Goal: Transaction & Acquisition: Obtain resource

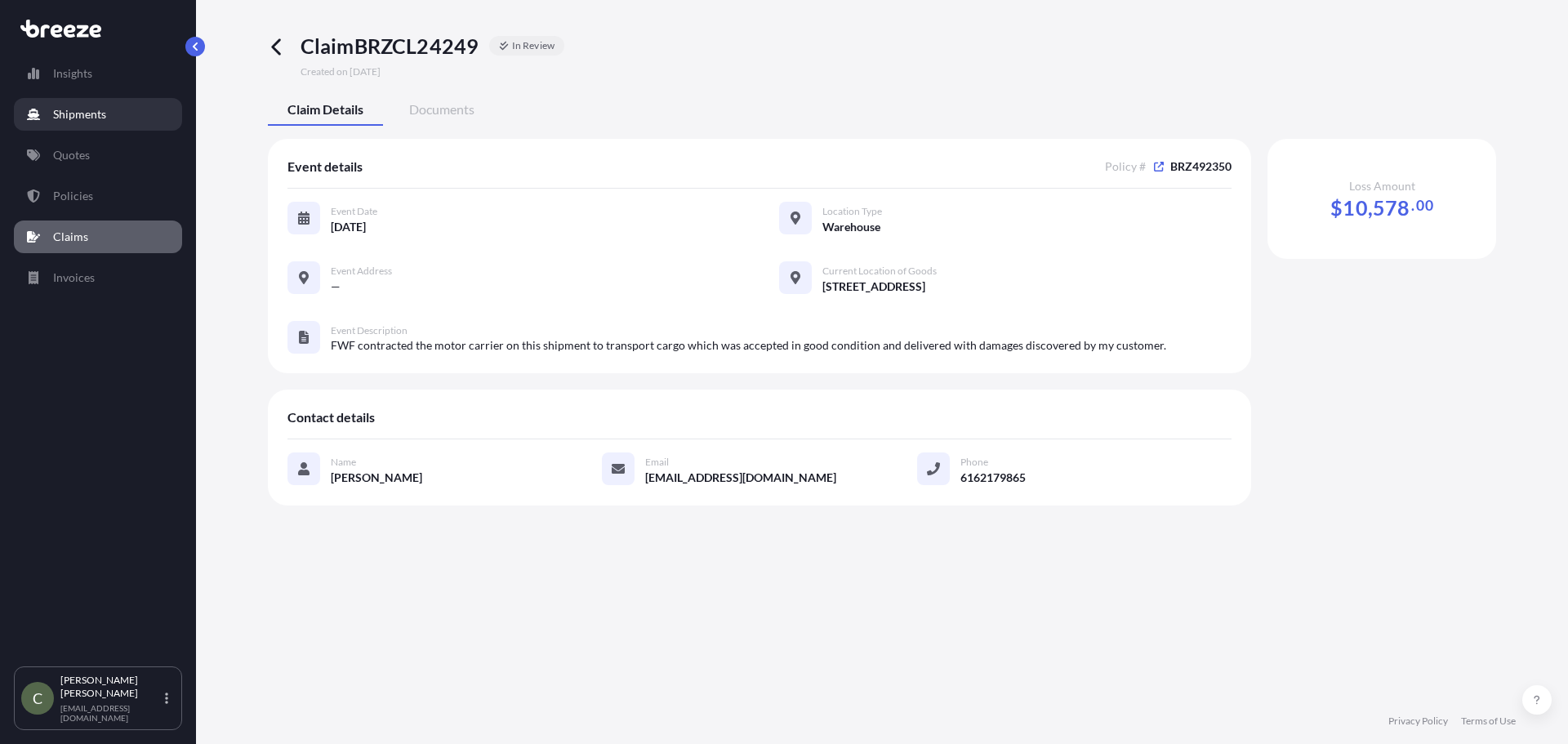
click at [66, 115] on p "Shipments" at bounding box center [79, 115] width 53 height 17
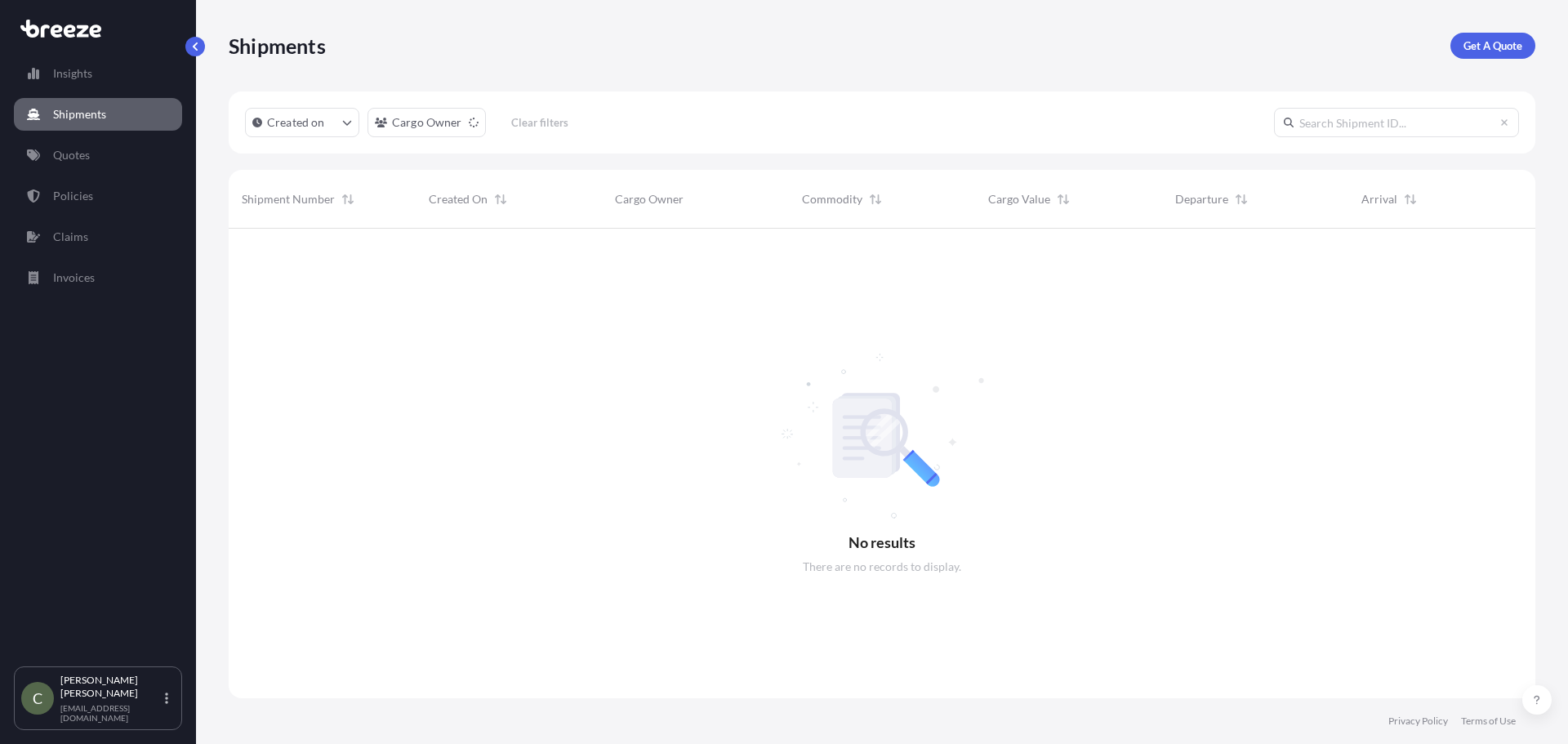
scroll to position [516, 1295]
click at [1473, 48] on p "Get A Quote" at bounding box center [1492, 46] width 58 height 17
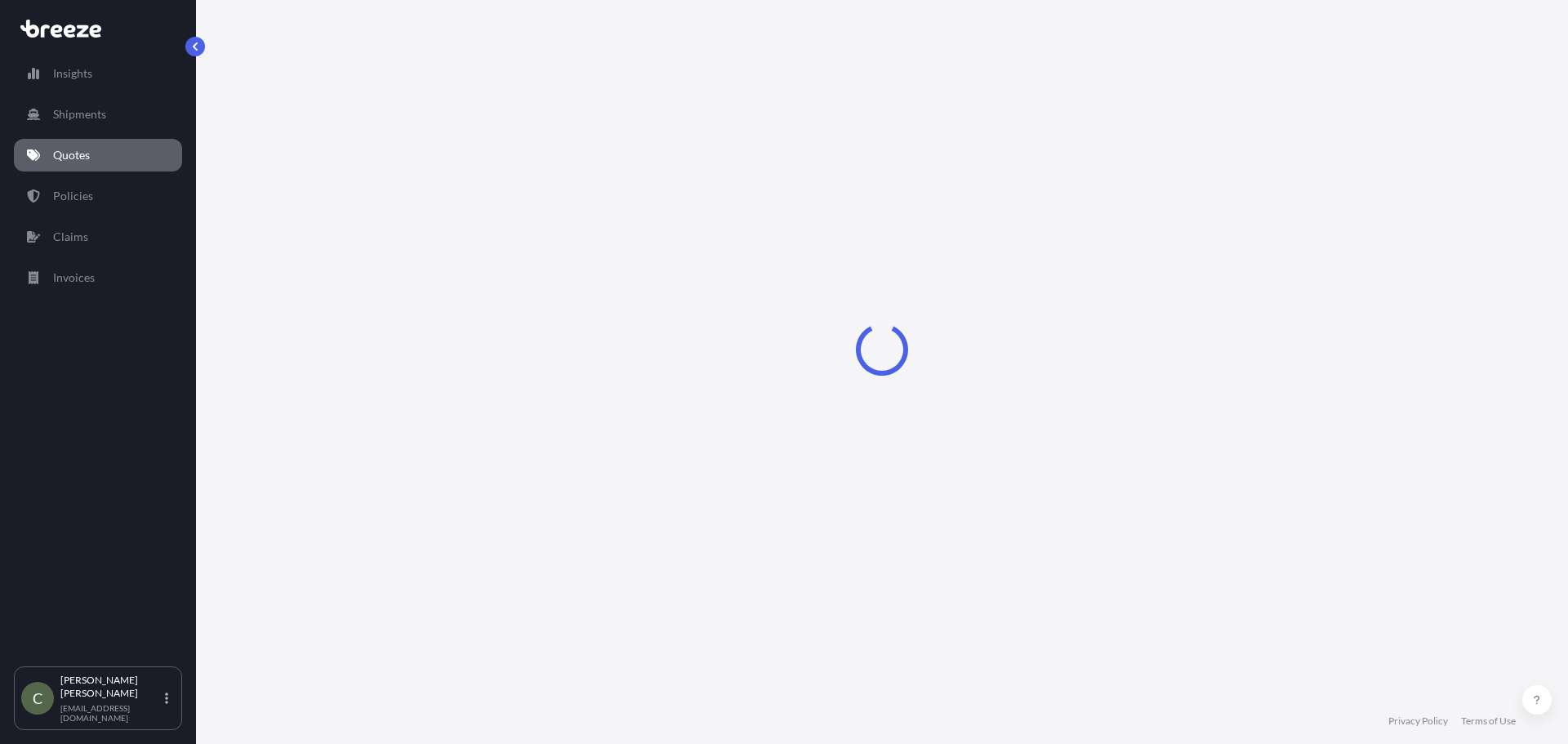
select select "Sea"
select select "1"
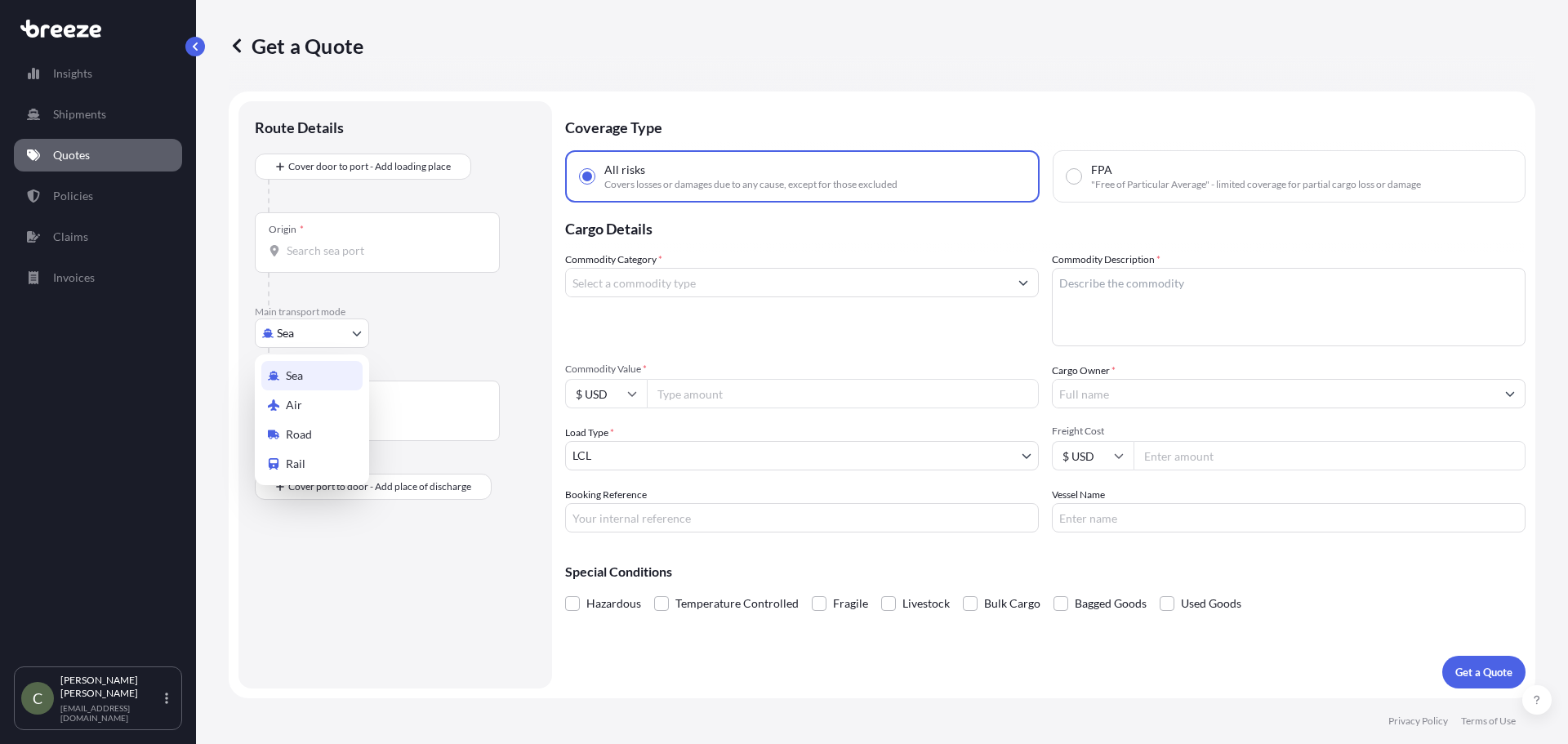
click at [349, 331] on body "Insights Shipments Quotes Policies Claims Invoices C [PERSON_NAME] [EMAIL_ADDRE…" at bounding box center [784, 372] width 1568 height 744
click at [297, 430] on span "Road" at bounding box center [298, 435] width 26 height 17
select select "Road"
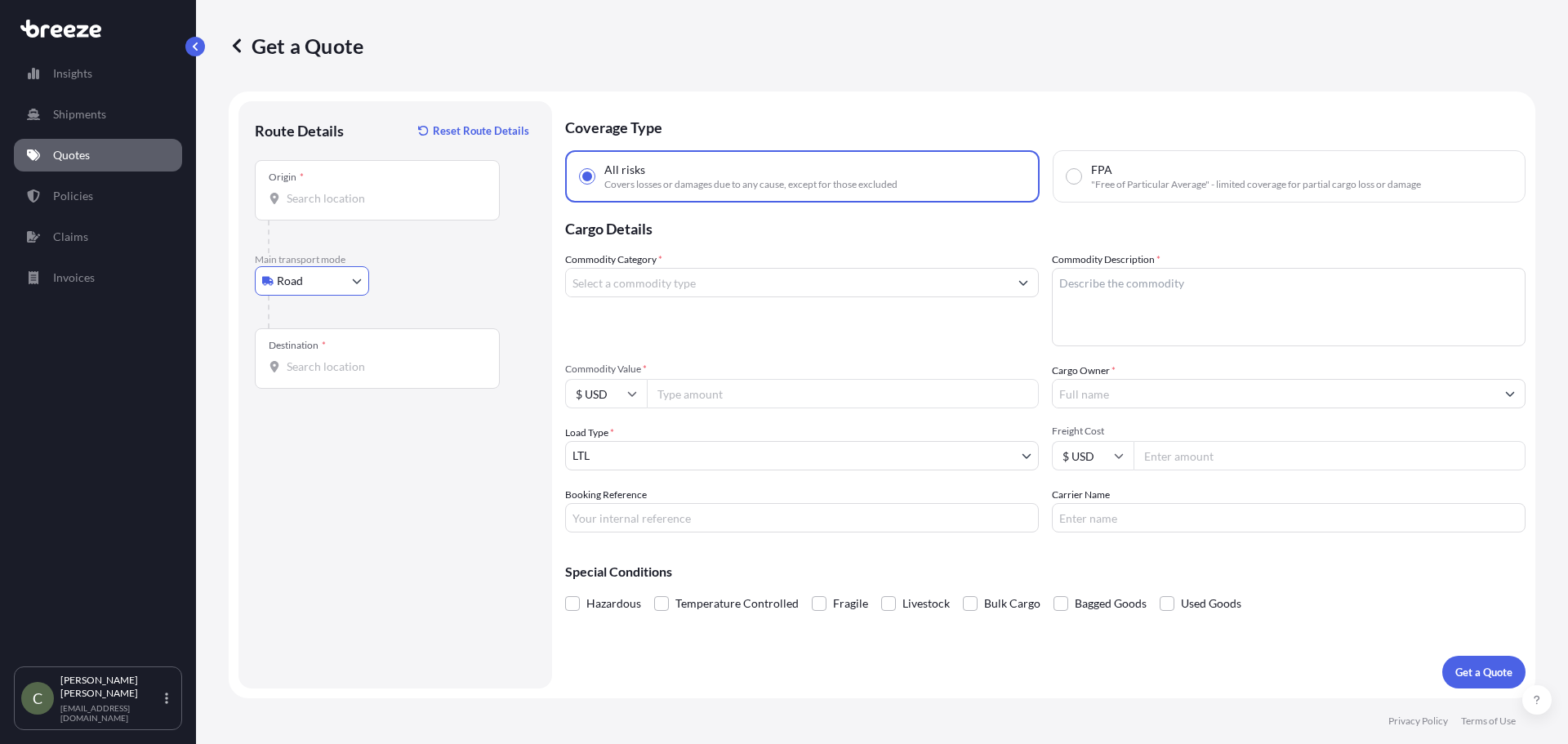
click at [347, 198] on input "Origin *" at bounding box center [383, 198] width 193 height 17
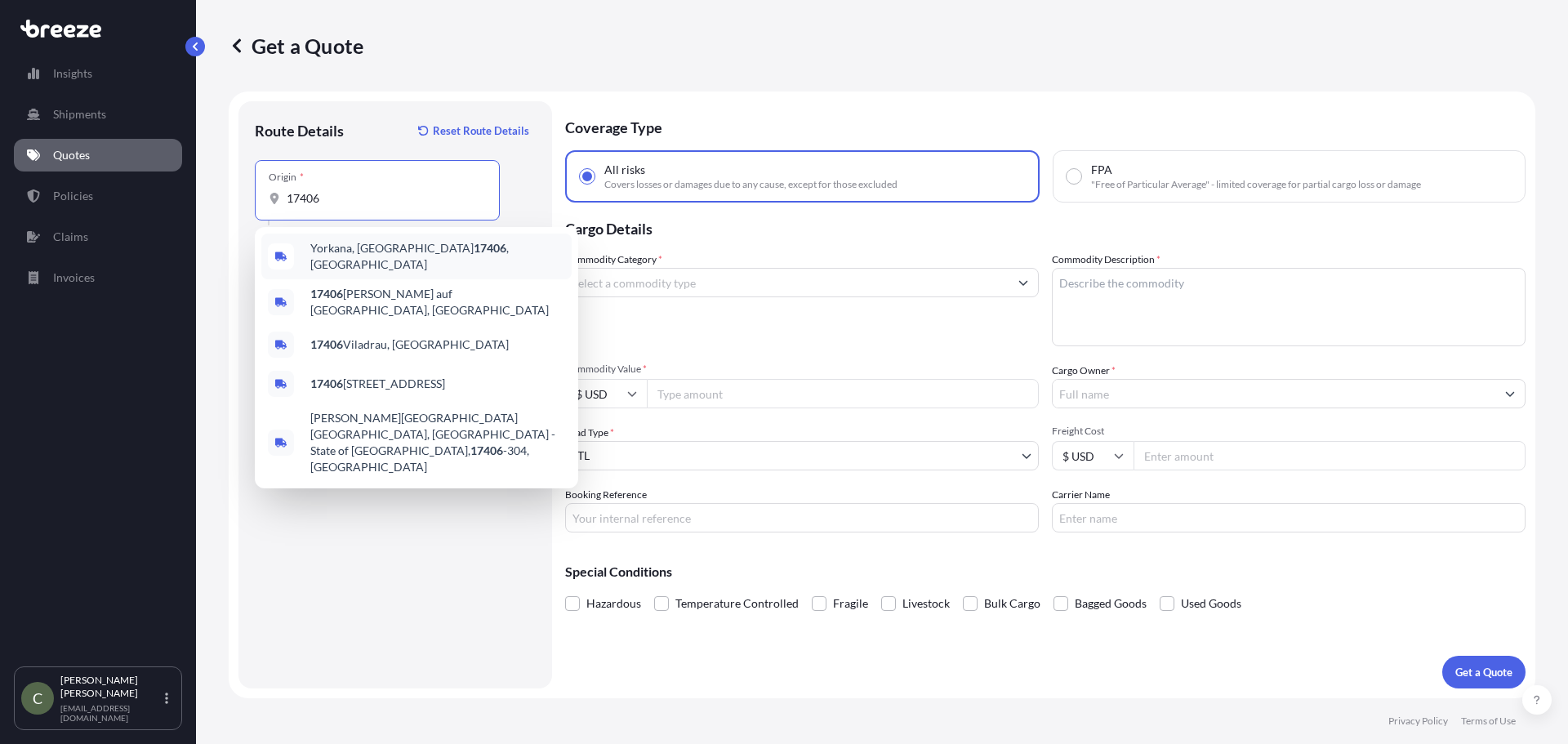
click at [333, 258] on span "Yorkana, PA 17406 , [GEOGRAPHIC_DATA]" at bounding box center [437, 256] width 255 height 32
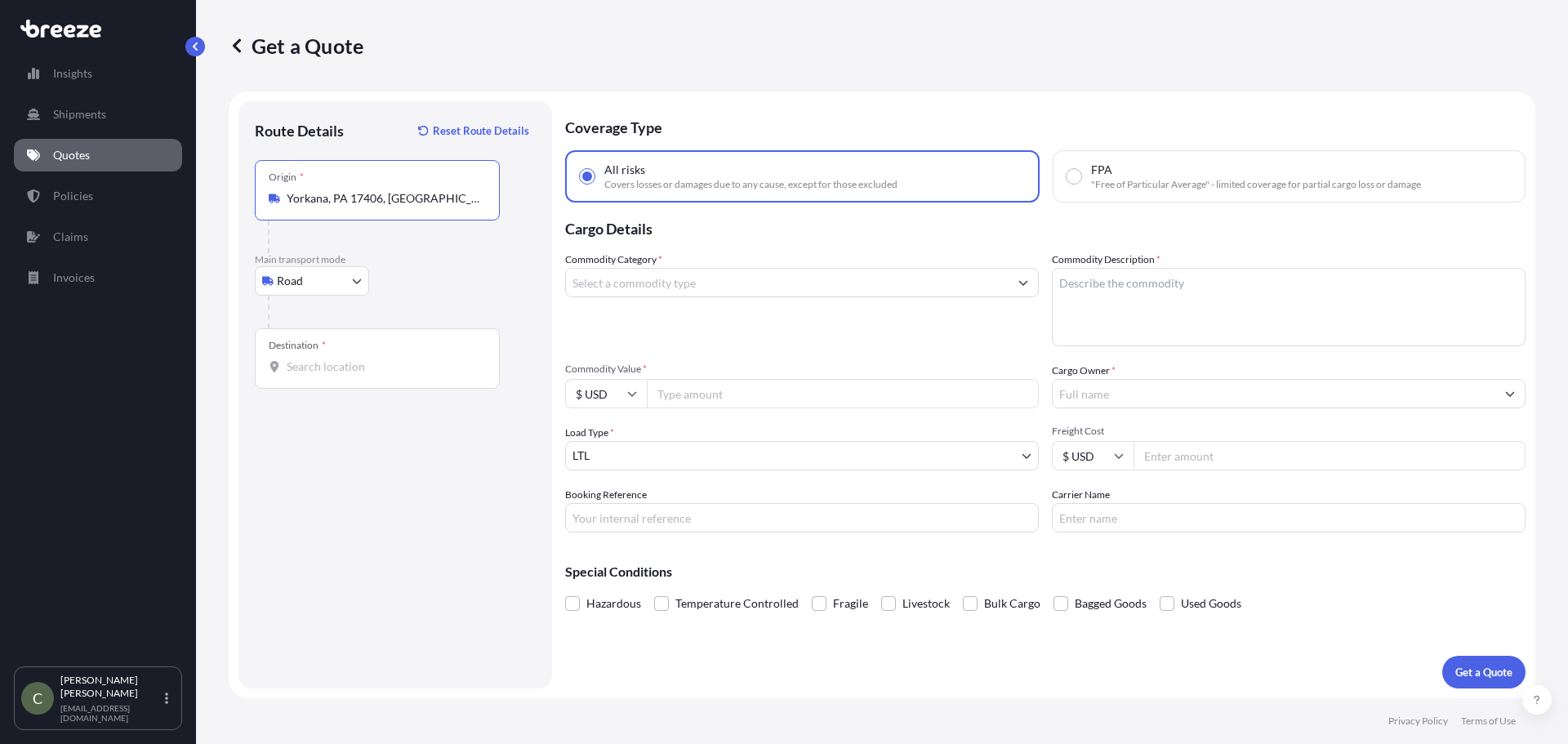
click at [310, 196] on input "Yorkana, PA 17406, [GEOGRAPHIC_DATA]" at bounding box center [383, 198] width 193 height 17
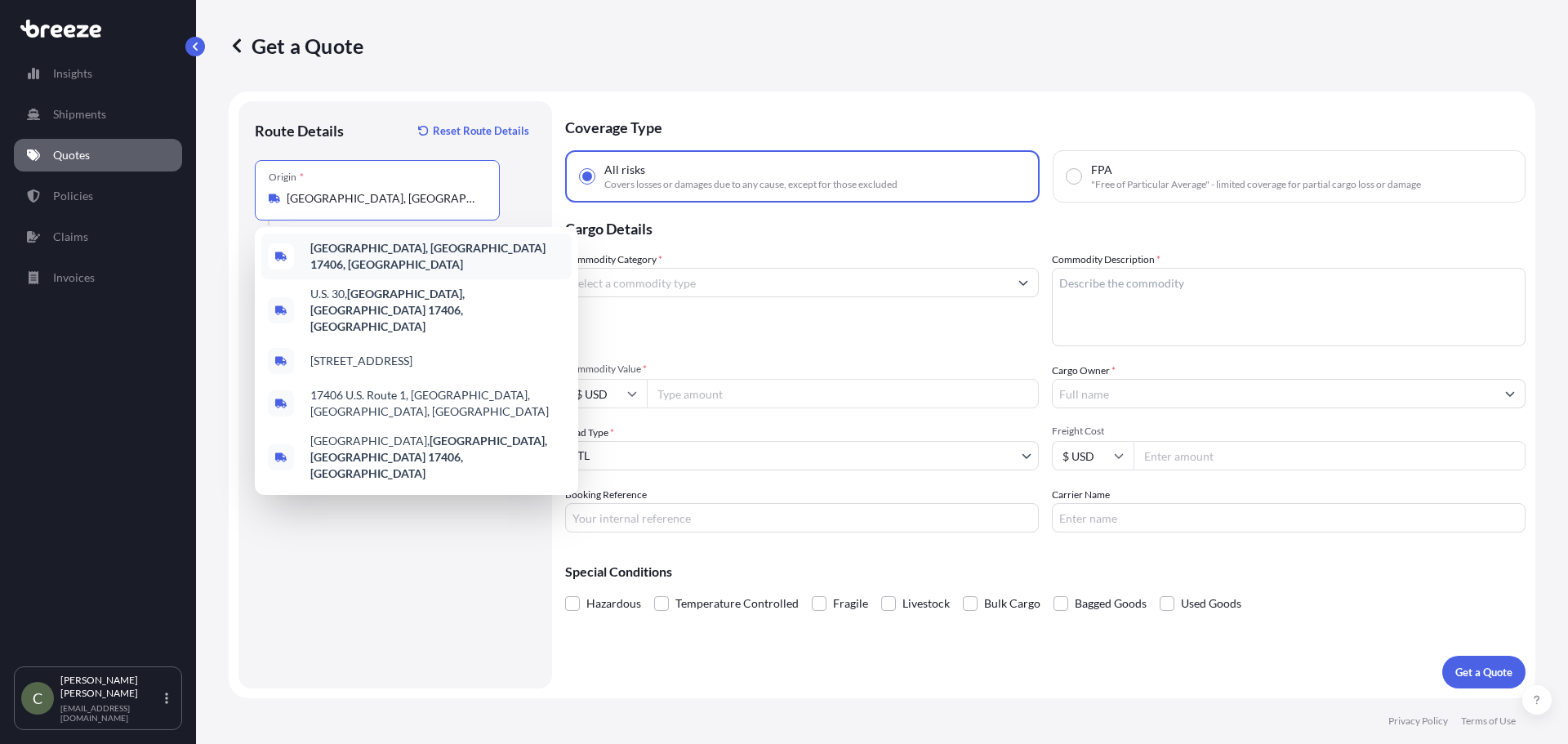
click at [376, 257] on b "[GEOGRAPHIC_DATA], [GEOGRAPHIC_DATA] 17406, [GEOGRAPHIC_DATA]" at bounding box center [428, 256] width 235 height 31
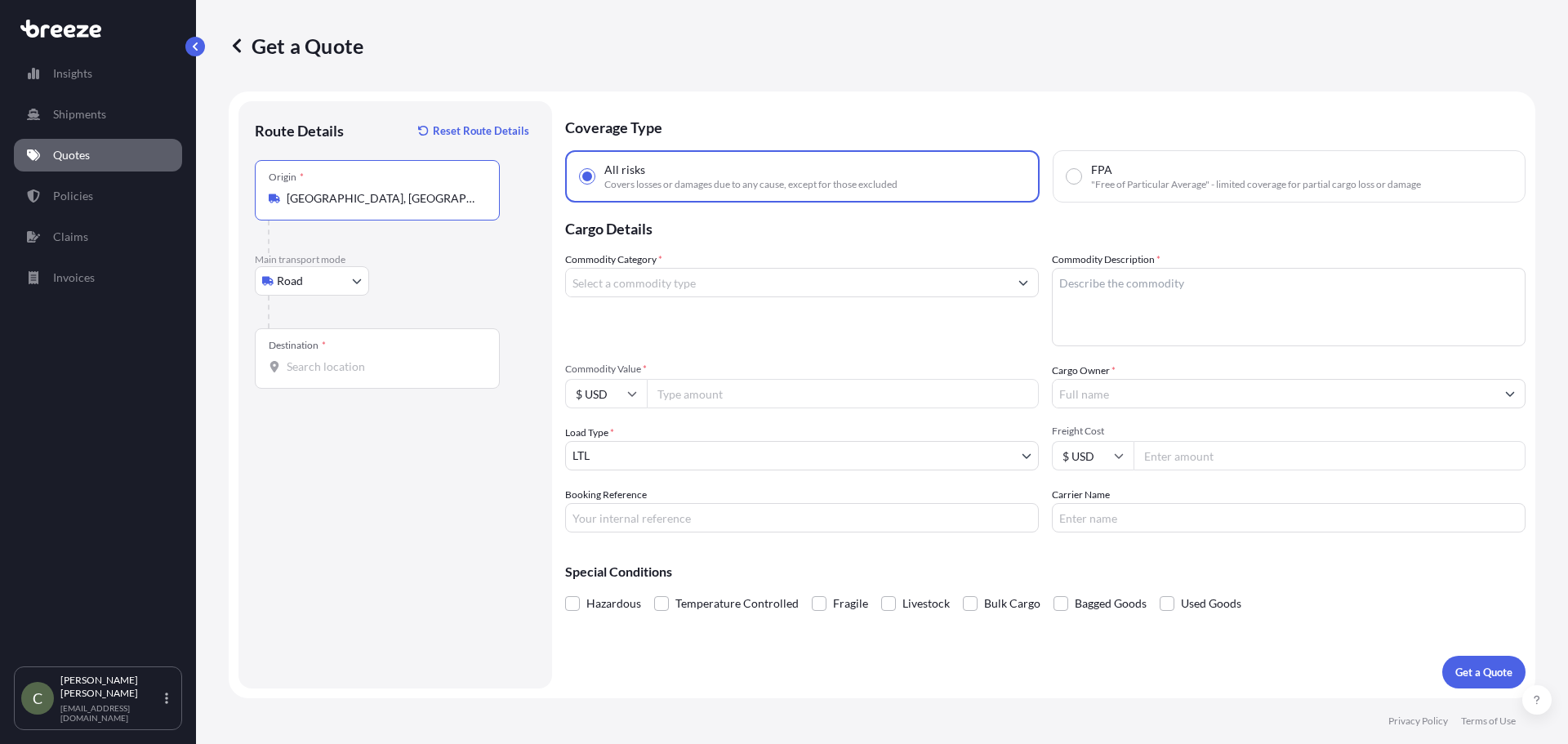
type input "[GEOGRAPHIC_DATA], [GEOGRAPHIC_DATA] 17406, [GEOGRAPHIC_DATA]"
click at [338, 360] on input "Destination *" at bounding box center [383, 367] width 193 height 17
drag, startPoint x: 348, startPoint y: 349, endPoint x: 253, endPoint y: 355, distance: 95.2
click at [247, 357] on div "Route Details Reset Route Details Place of loading Road Road Rail Origin * [GEO…" at bounding box center [395, 395] width 313 height 587
click at [346, 368] on input "54911" at bounding box center [383, 367] width 193 height 17
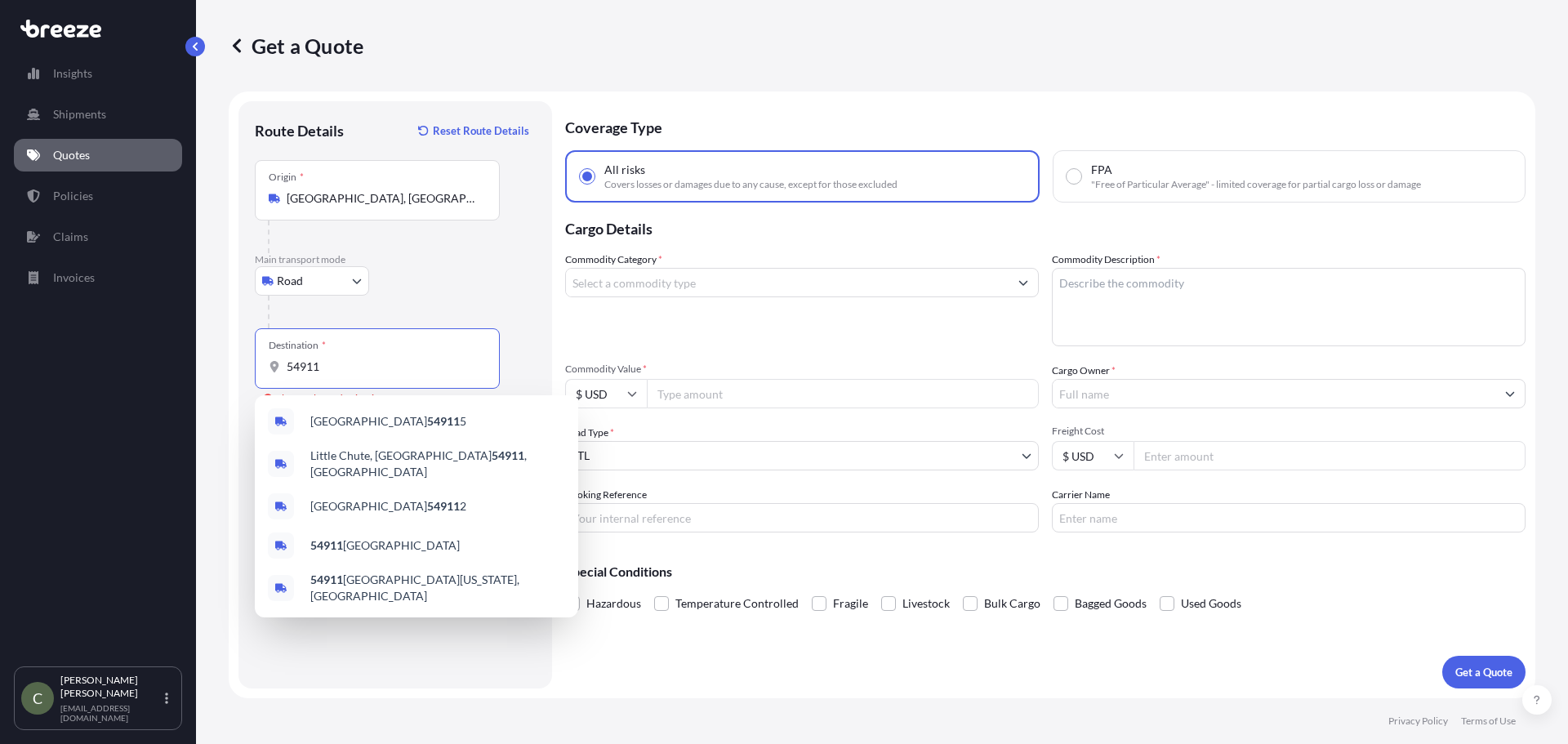
drag, startPoint x: 346, startPoint y: 368, endPoint x: 248, endPoint y: 360, distance: 98.3
click at [248, 363] on div "Route Details Reset Route Details Place of loading Road Road Rail Origin * [GEO…" at bounding box center [395, 395] width 313 height 587
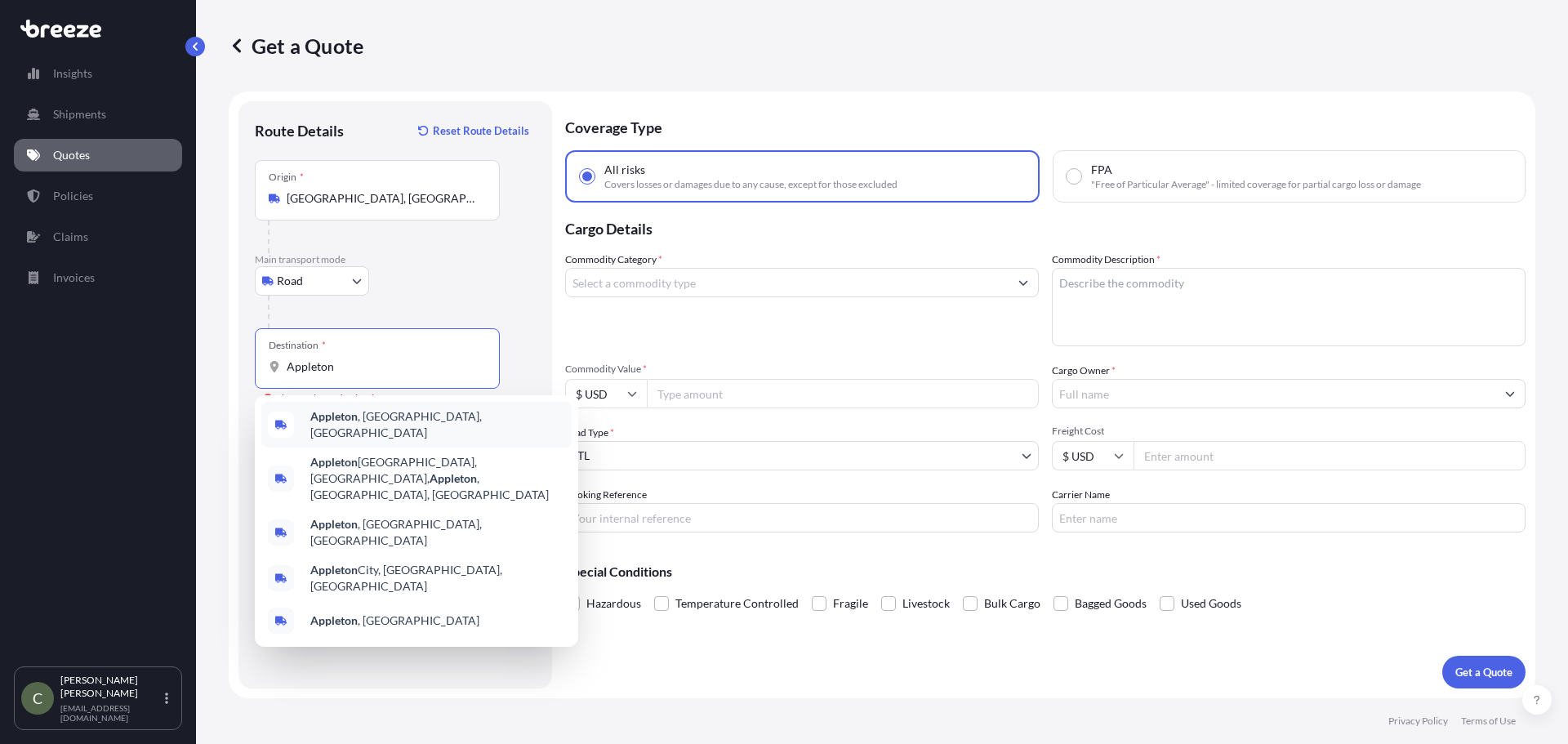
click at [354, 415] on b "Appleton" at bounding box center [334, 415] width 47 height 14
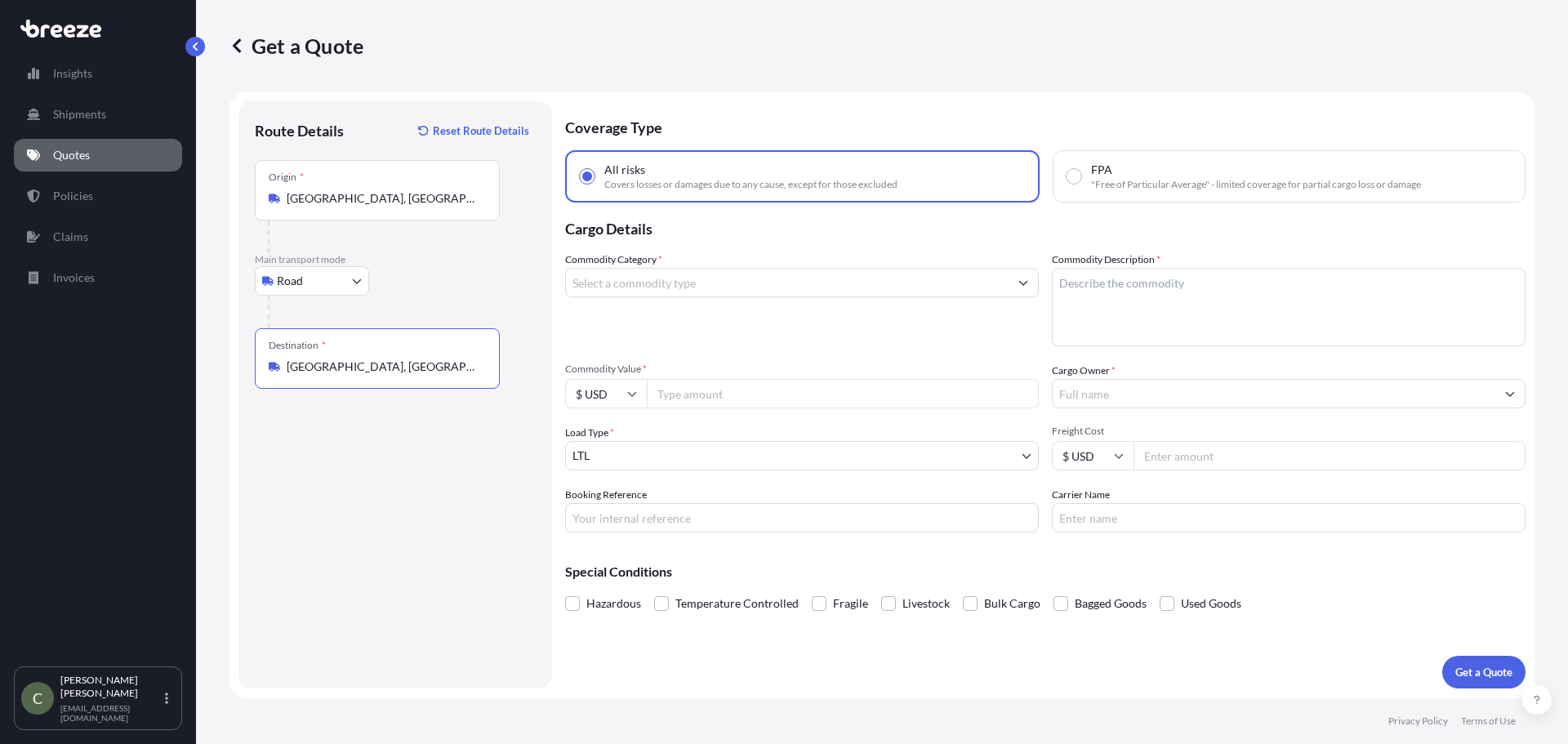
type input "[GEOGRAPHIC_DATA], [GEOGRAPHIC_DATA], [GEOGRAPHIC_DATA]"
click at [1013, 284] on button "Show suggestions" at bounding box center [1023, 283] width 30 height 30
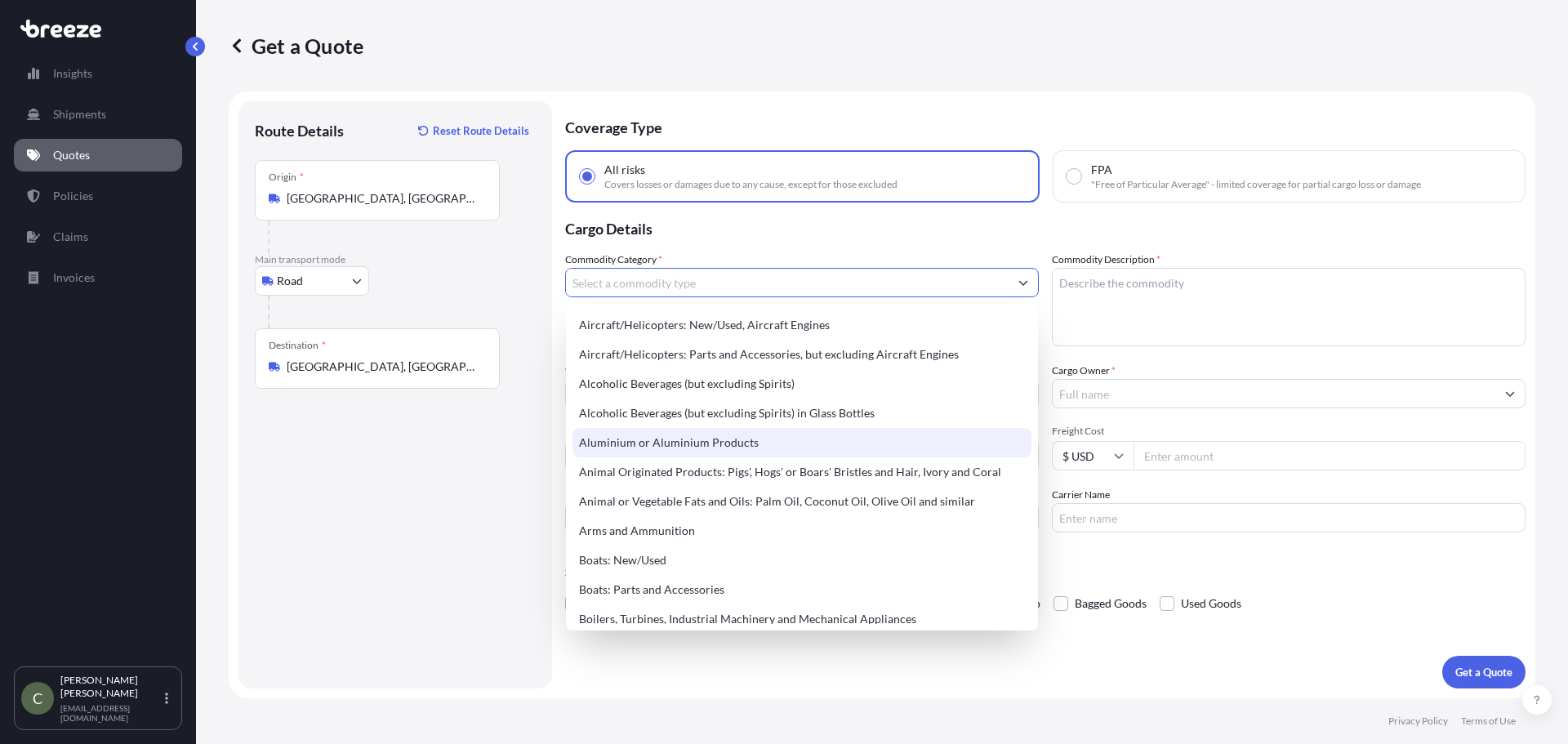
click at [758, 441] on div "Aluminium or Aluminium Products" at bounding box center [802, 443] width 459 height 30
type input "Aluminium or Aluminium Products"
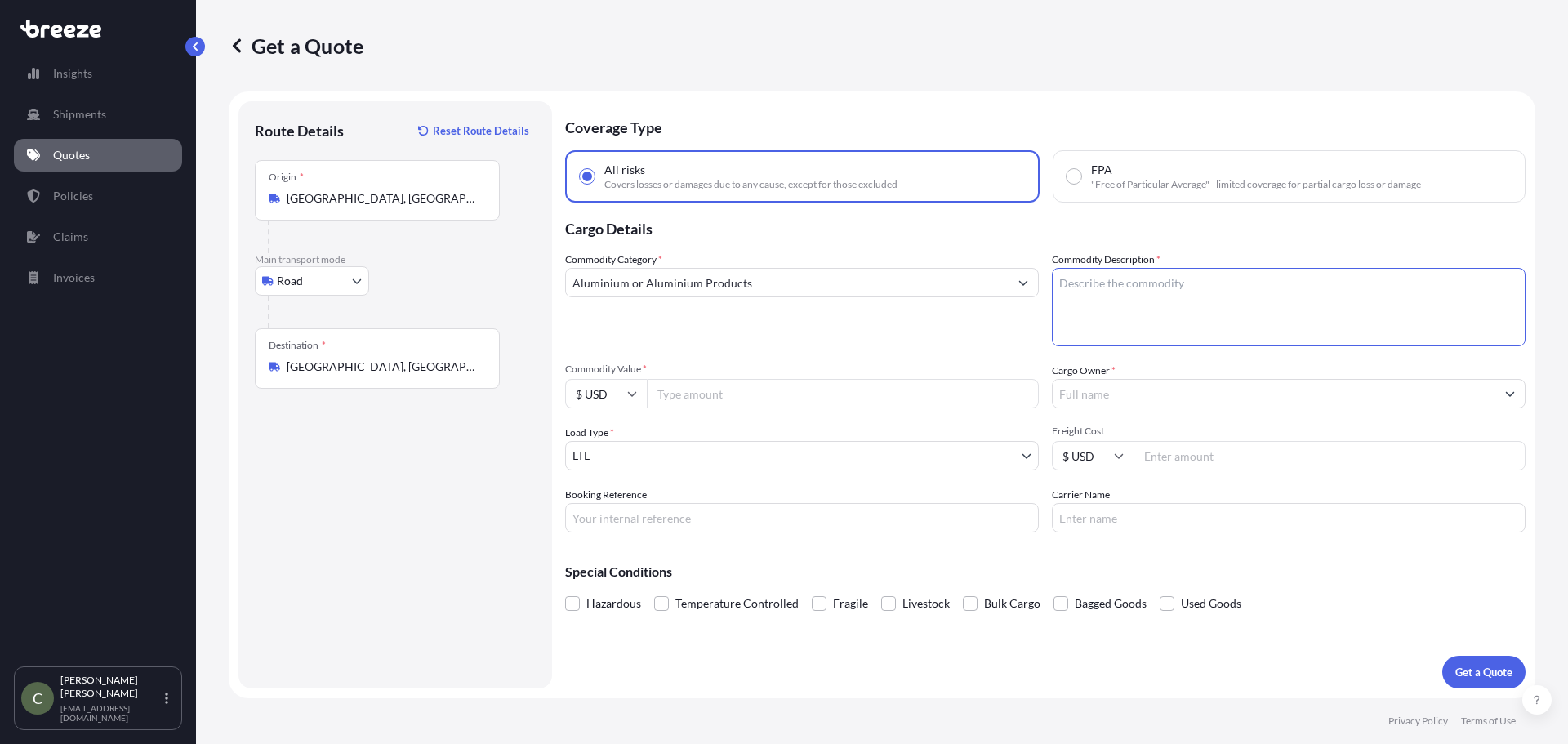
click at [1094, 306] on textarea "Commodity Description *" at bounding box center [1288, 307] width 474 height 79
type textarea "1 Aluminum Cast"
click at [952, 395] on input "Commodity Value *" at bounding box center [842, 394] width 392 height 30
type input "6900"
click at [1074, 386] on input "Cargo Owner *" at bounding box center [1274, 394] width 443 height 30
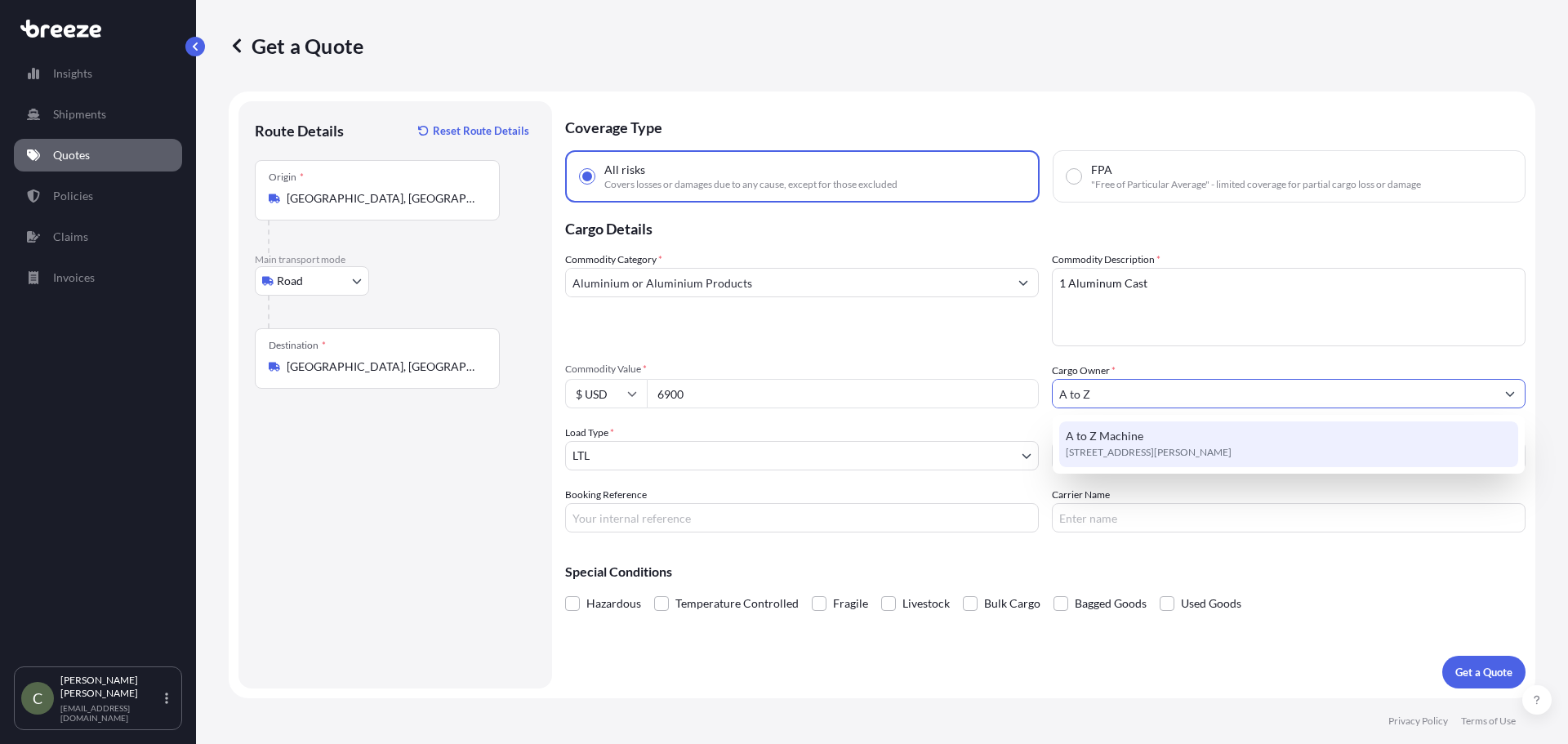
click at [1110, 446] on span "[STREET_ADDRESS][PERSON_NAME]" at bounding box center [1148, 452] width 166 height 17
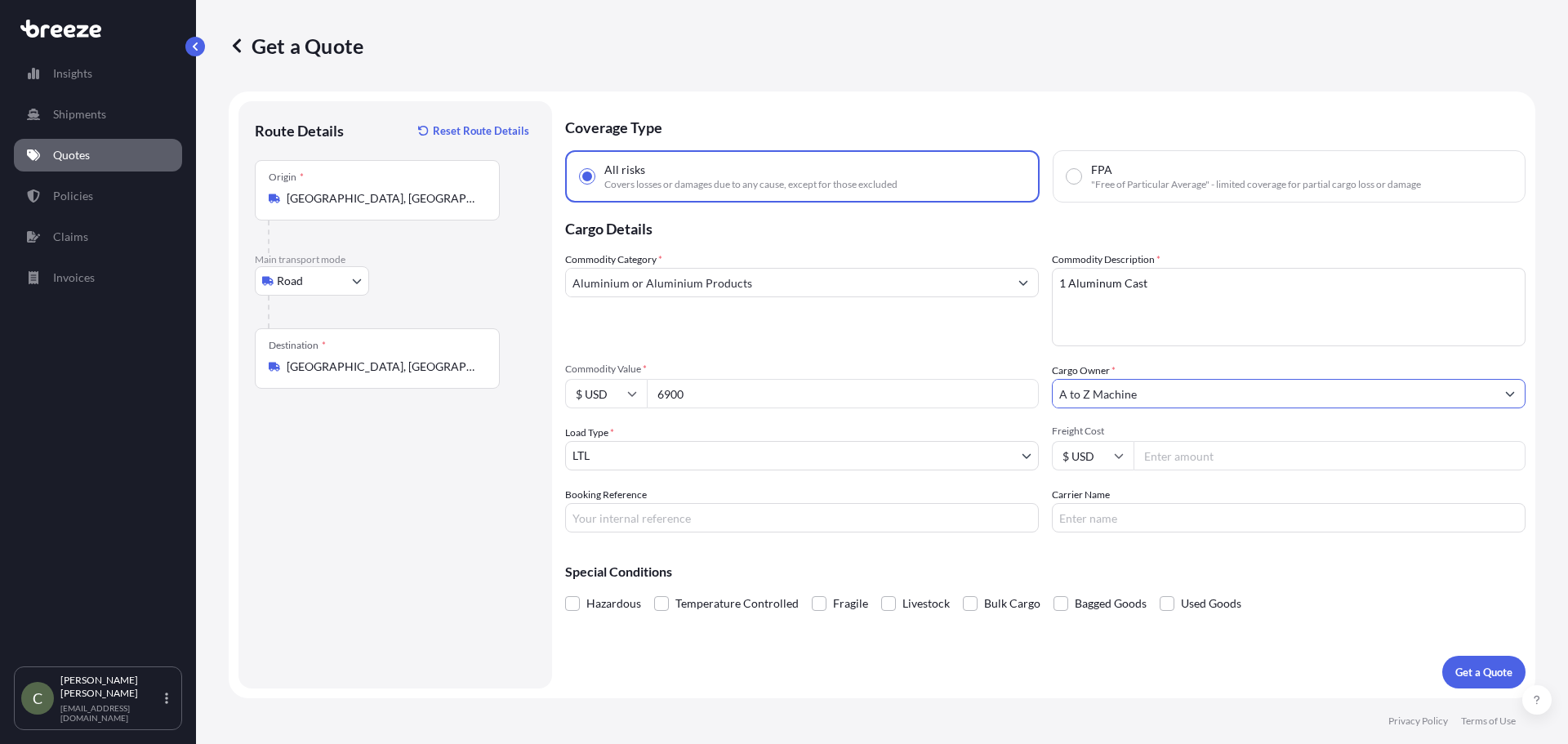
type input "A to Z Machine"
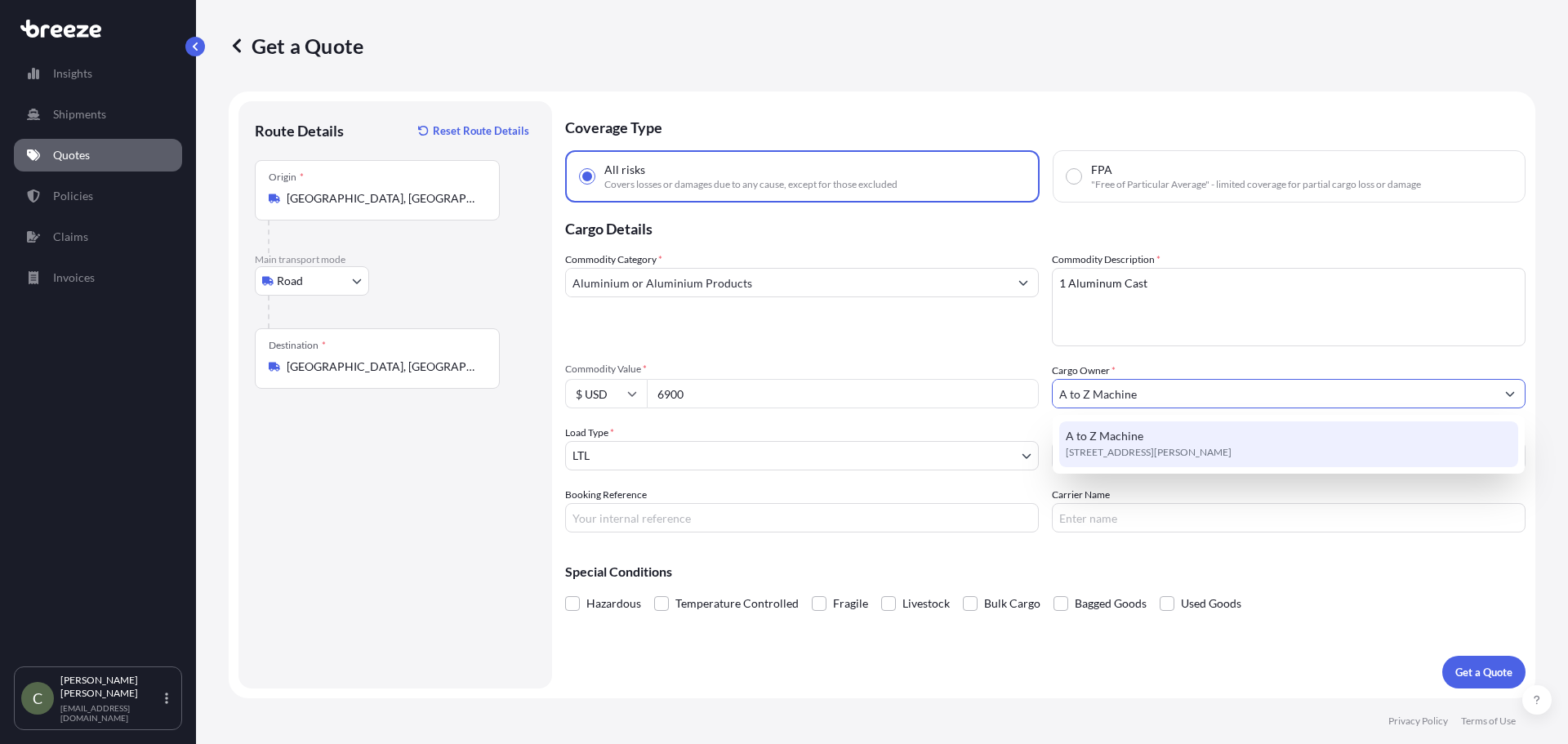
click at [1083, 434] on span "A to Z Machine" at bounding box center [1105, 436] width 78 height 17
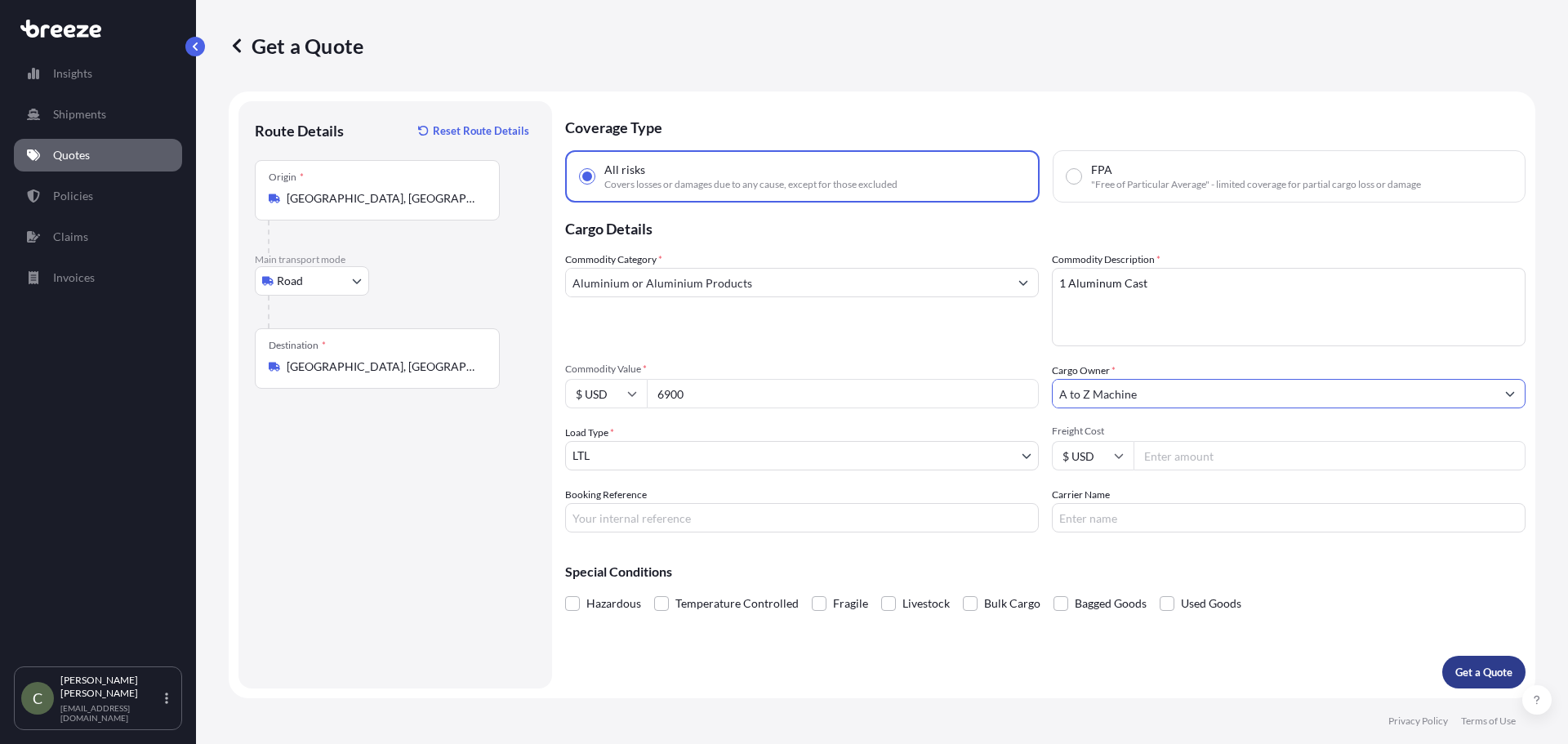
click at [1457, 662] on button "Get a Quote" at bounding box center [1484, 672] width 83 height 32
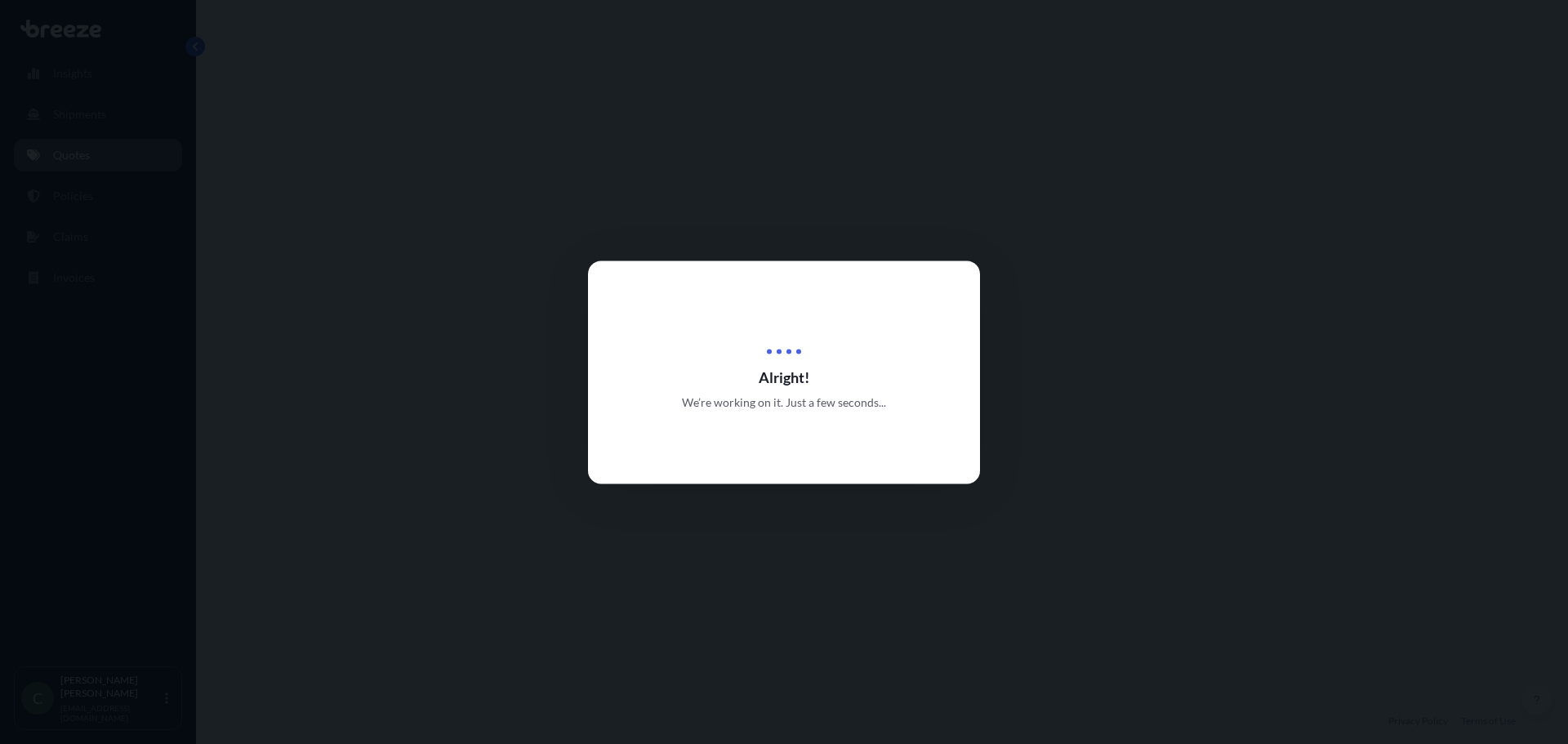
select select "Road"
select select "1"
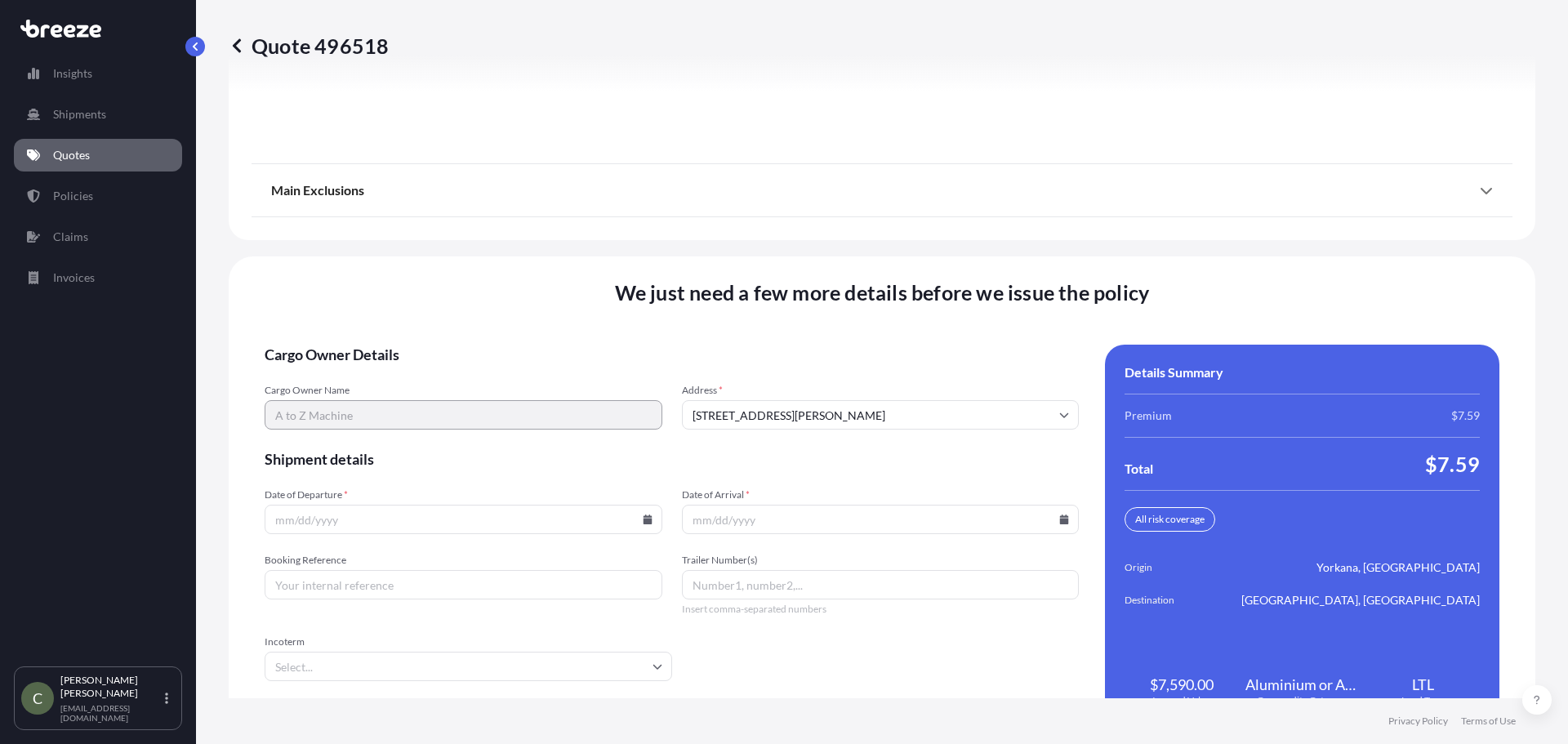
scroll to position [2091, 0]
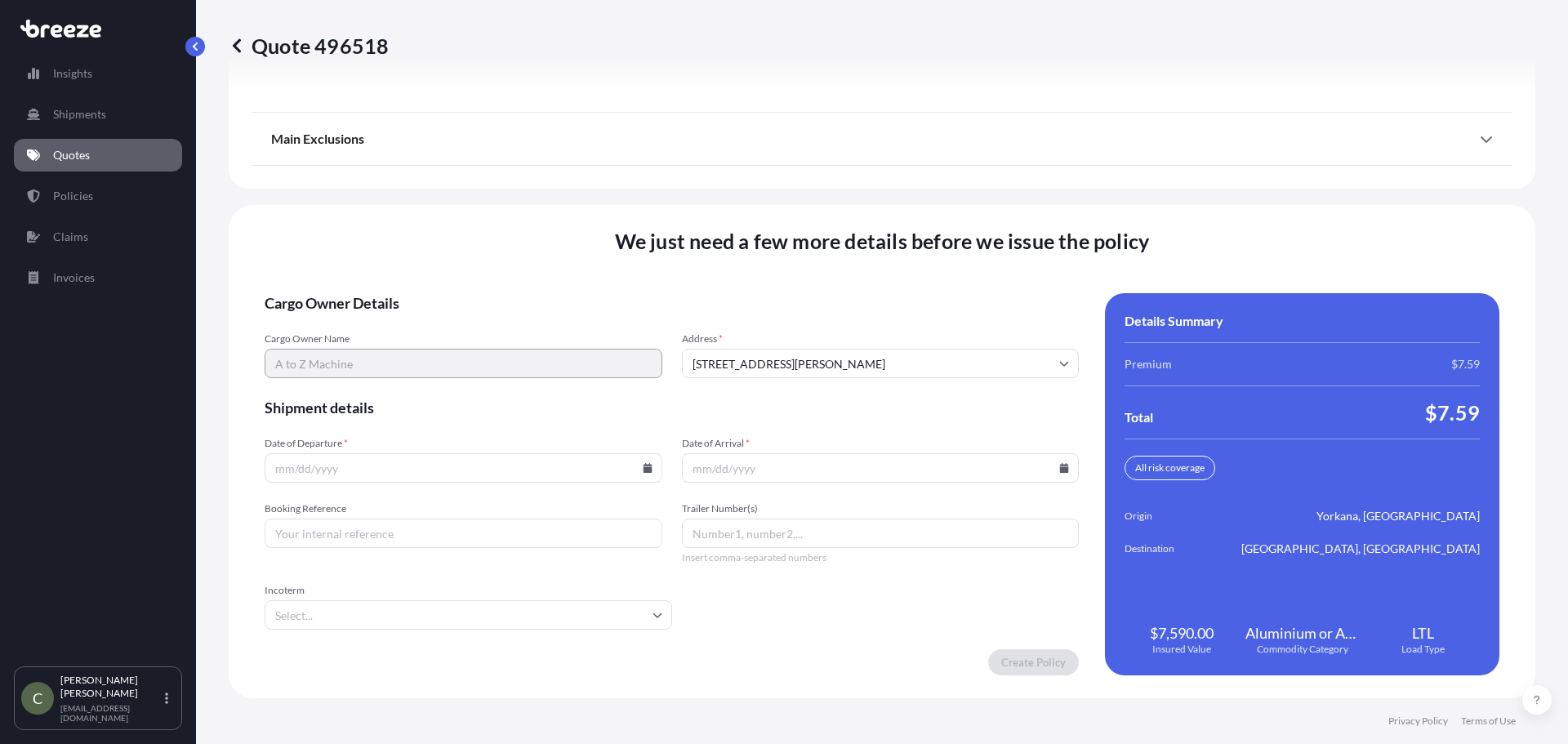
click at [643, 471] on icon at bounding box center [647, 468] width 9 height 10
click at [386, 327] on button "12" at bounding box center [386, 322] width 26 height 26
type input "[DATE]"
click at [1052, 458] on input "Date of Arrival *" at bounding box center [880, 468] width 398 height 30
click at [1054, 462] on input "Date of Arrival *" at bounding box center [880, 468] width 398 height 30
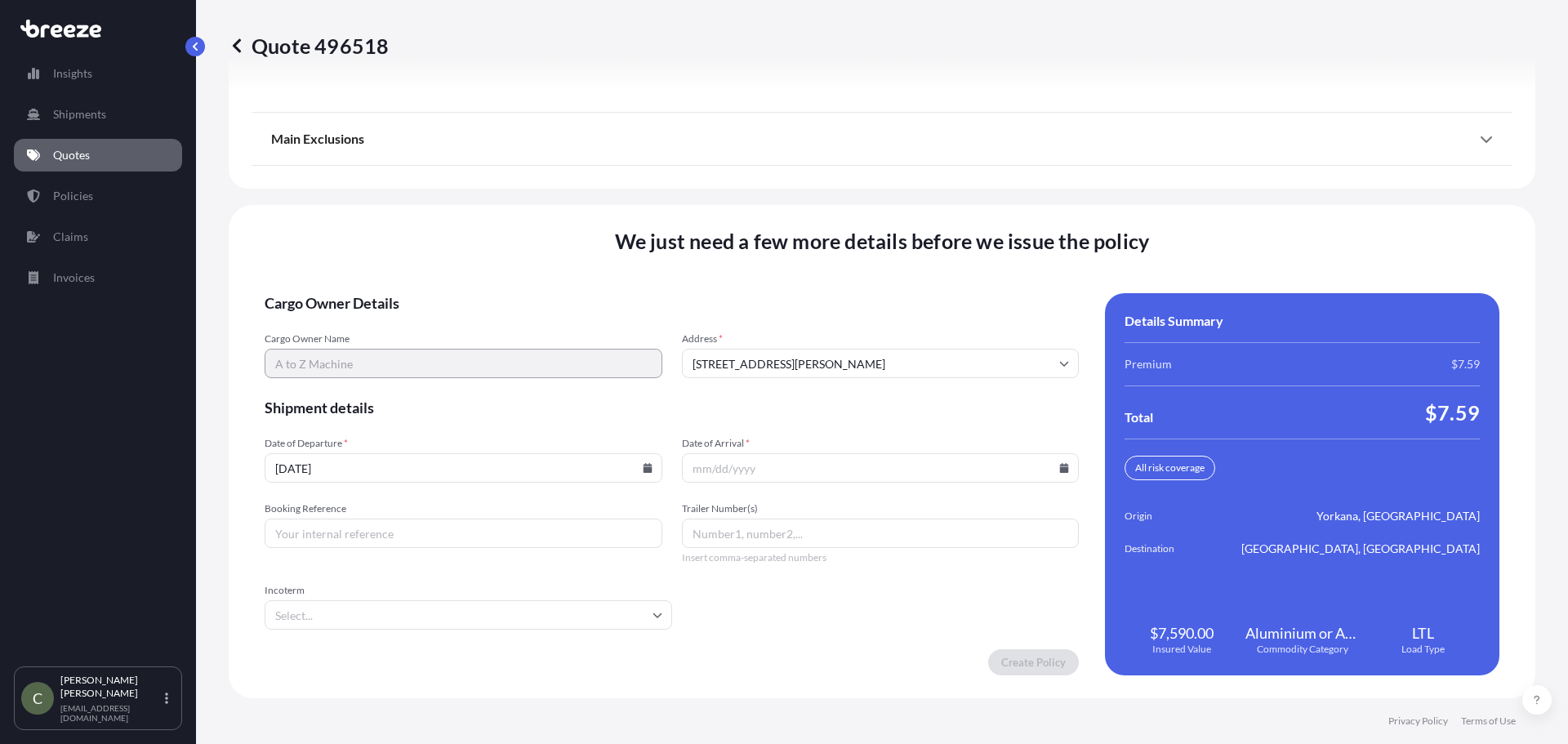
click at [1057, 473] on input "Date of Arrival *" at bounding box center [880, 468] width 398 height 30
click at [1059, 466] on icon at bounding box center [1064, 468] width 10 height 10
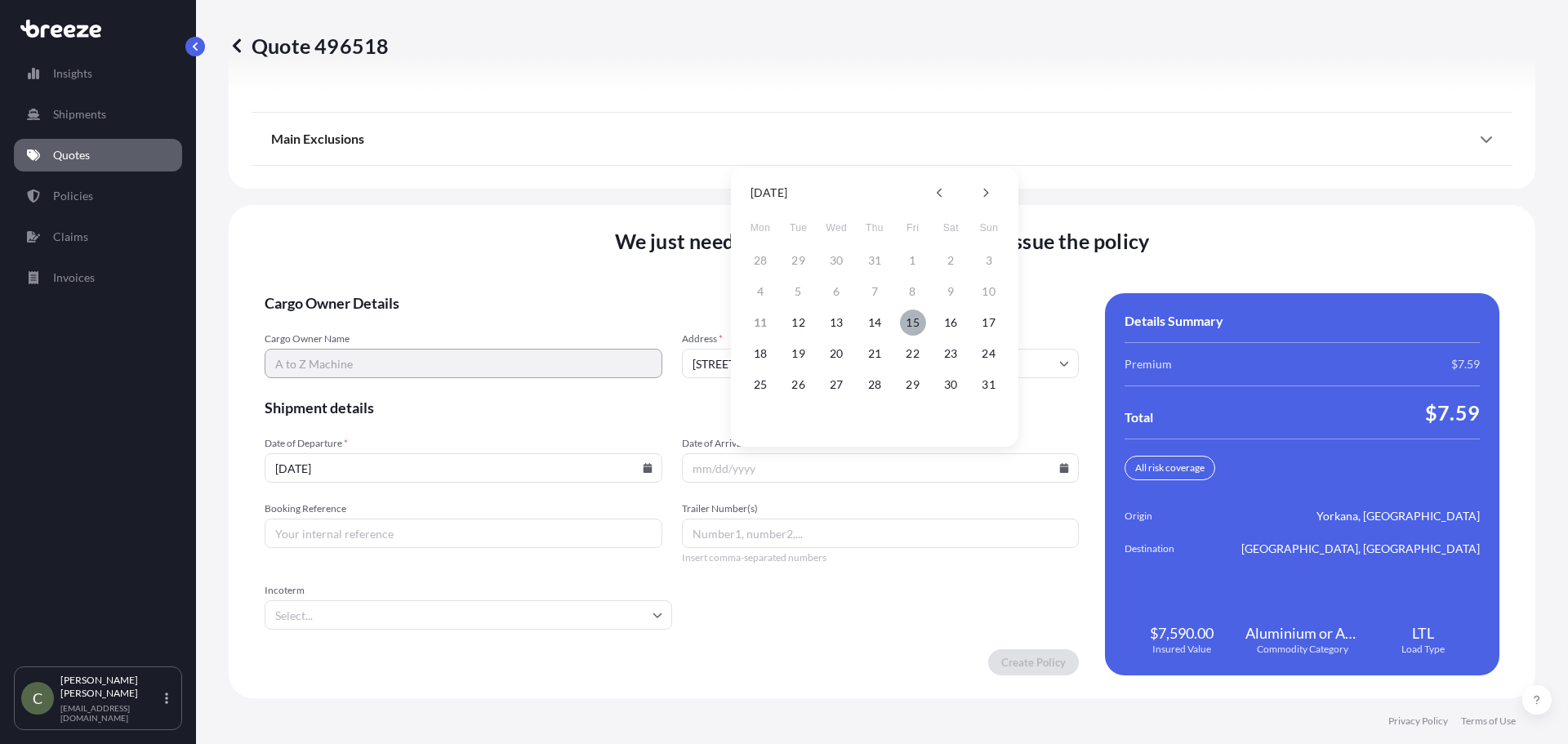
click at [909, 328] on button "15" at bounding box center [913, 322] width 26 height 26
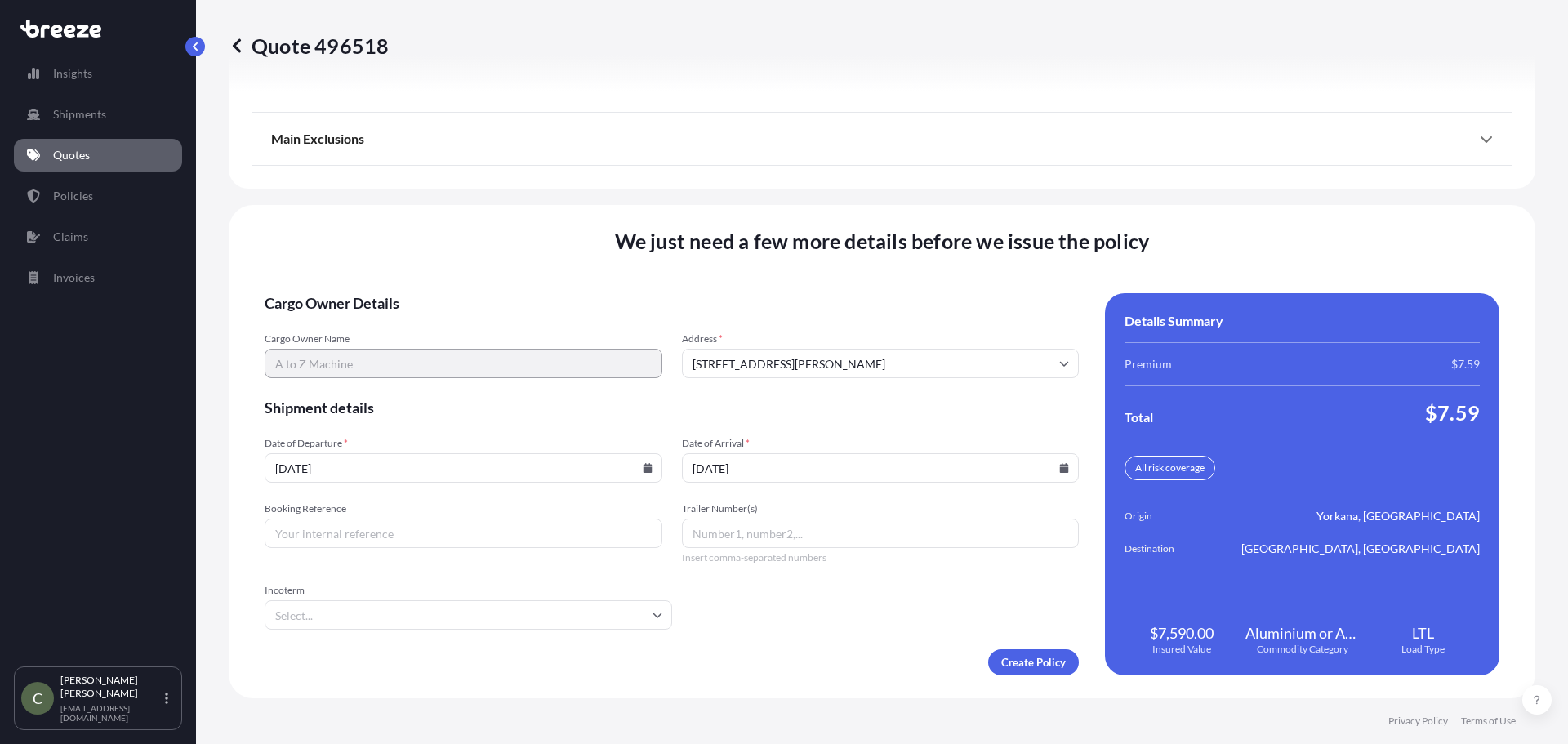
type input "[DATE]"
click at [499, 535] on input "Booking Reference" at bounding box center [462, 534] width 398 height 30
type input "598208"
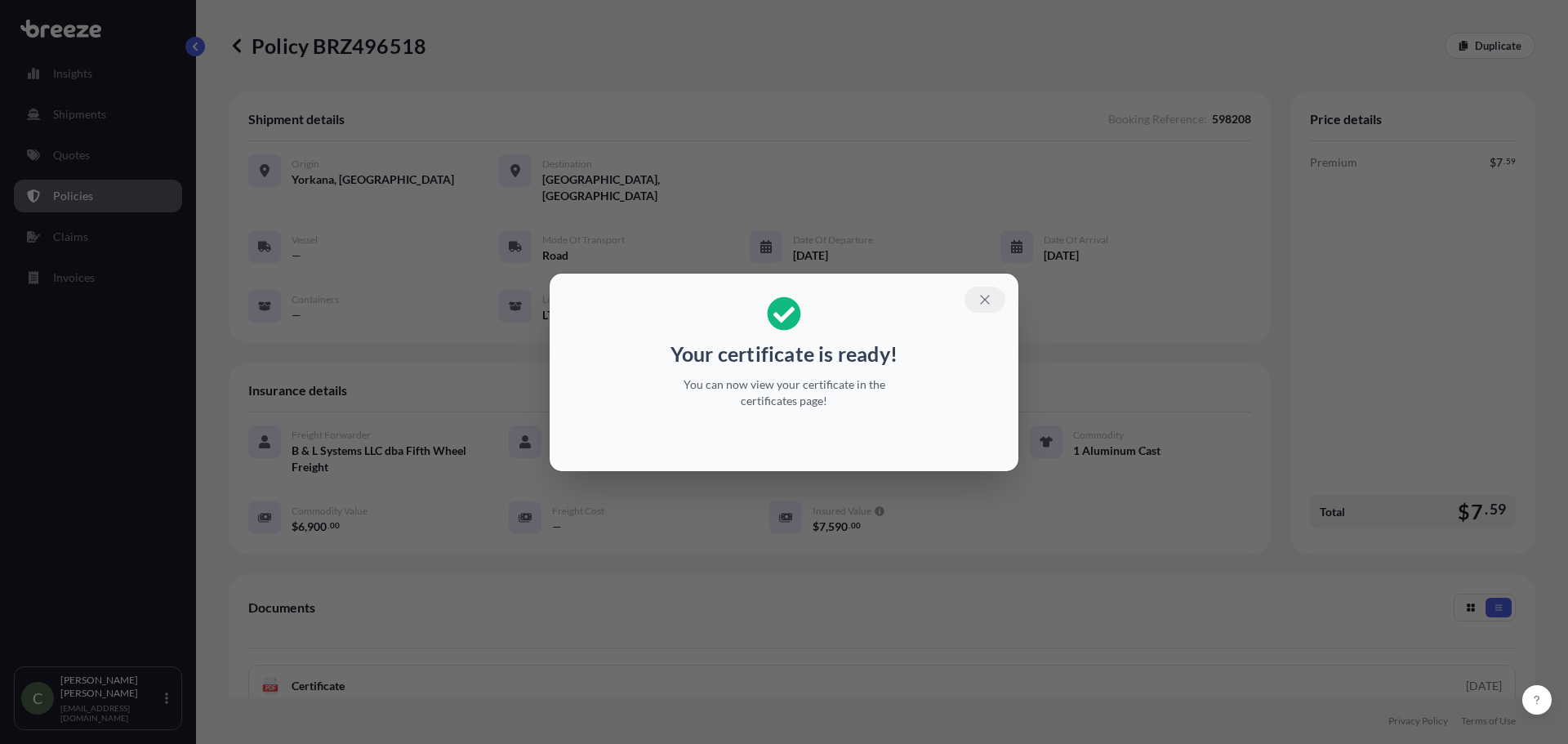
click at [986, 301] on icon "button" at bounding box center [984, 299] width 9 height 9
